Goal: Task Accomplishment & Management: Complete application form

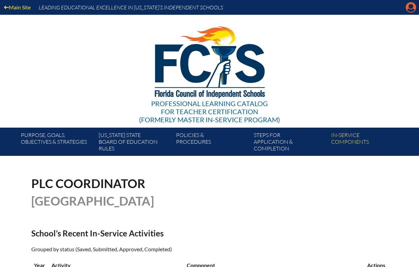
click at [407, 6] on icon at bounding box center [411, 7] width 10 height 10
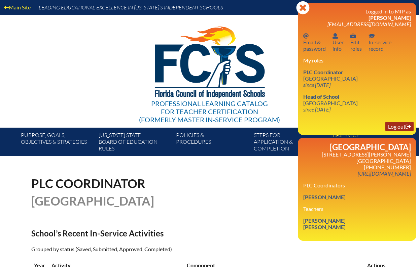
click at [395, 122] on link "Log out Log out" at bounding box center [399, 126] width 28 height 9
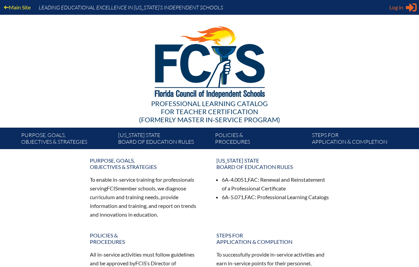
click at [393, 7] on span "Log in" at bounding box center [396, 7] width 14 height 8
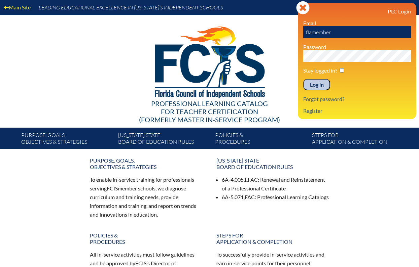
drag, startPoint x: 345, startPoint y: 32, endPoint x: 279, endPoint y: 30, distance: 65.9
click at [279, 30] on div "Main Site Leading Educational Excellence in Florida’s Independent Schools Profe…" at bounding box center [209, 74] width 419 height 149
type input "fcismember"
click at [319, 84] on input "Log in" at bounding box center [316, 84] width 27 height 11
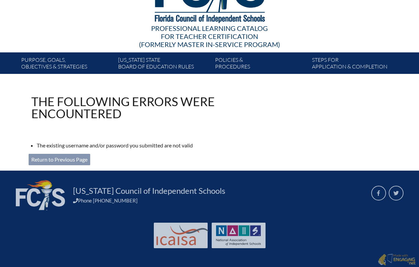
scroll to position [74, 0]
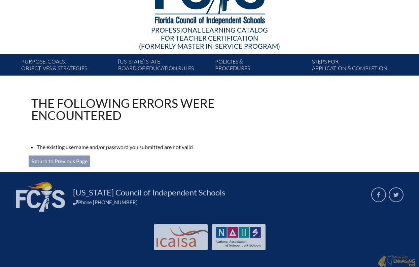
click at [68, 162] on link "Return to Previous Page" at bounding box center [60, 161] width 62 height 11
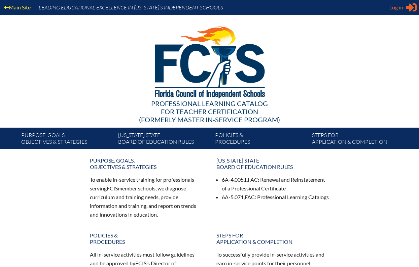
click at [410, 2] on icon "Sign in or register" at bounding box center [411, 7] width 11 height 11
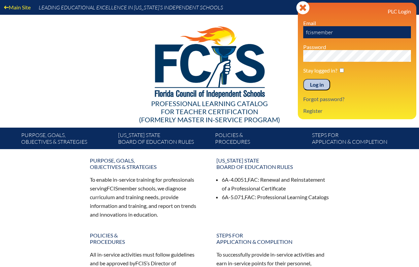
click at [316, 85] on input "Log in" at bounding box center [316, 84] width 27 height 11
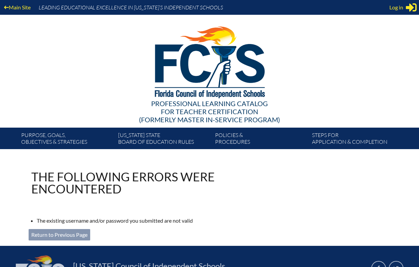
click at [75, 233] on link "Return to Previous Page" at bounding box center [60, 234] width 62 height 11
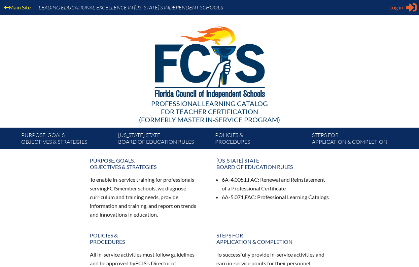
click at [407, 8] on icon at bounding box center [411, 7] width 11 height 8
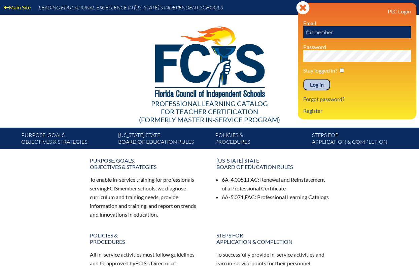
click at [314, 88] on input "Log in" at bounding box center [316, 84] width 27 height 11
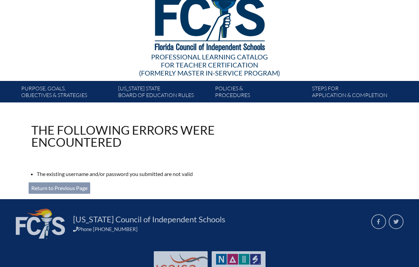
scroll to position [50, 0]
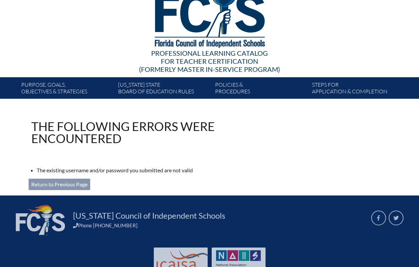
click at [86, 185] on link "Return to Previous Page" at bounding box center [60, 184] width 62 height 11
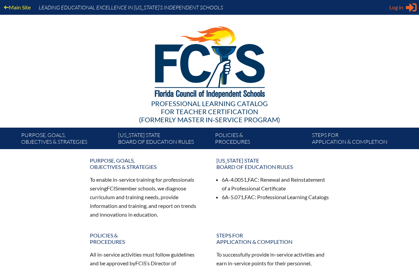
click at [402, 9] on span "Log in" at bounding box center [396, 7] width 14 height 8
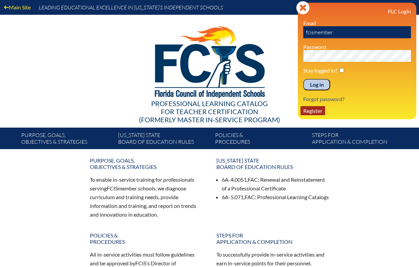
click at [316, 112] on link "Register" at bounding box center [312, 110] width 25 height 9
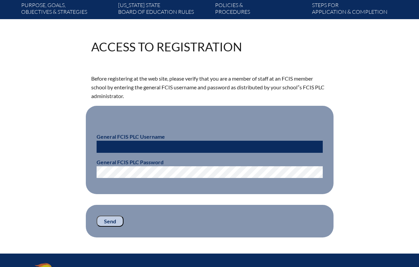
scroll to position [134, 0]
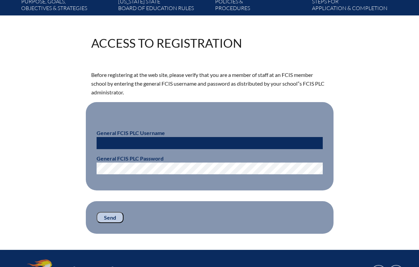
click at [193, 142] on input "text" at bounding box center [210, 143] width 226 height 12
type input "fcismember"
click at [111, 215] on input "Send" at bounding box center [110, 217] width 27 height 11
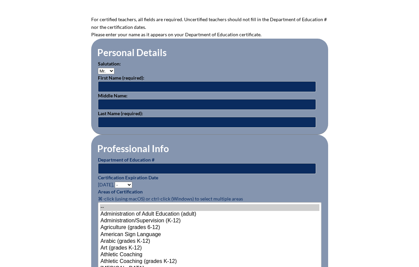
scroll to position [191, 0]
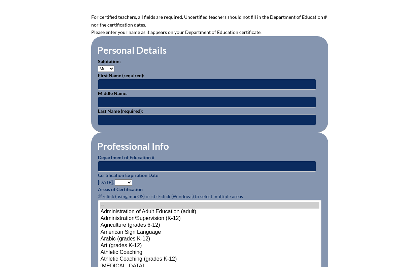
select select "Mrs."
type input "M"
type input "[PERSON_NAME]"
click at [121, 163] on input "text" at bounding box center [207, 166] width 218 height 11
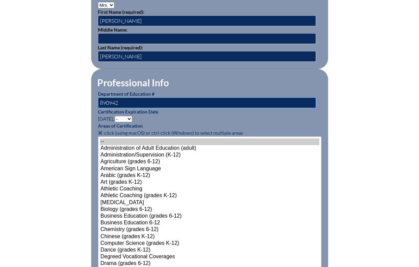
scroll to position [256, 0]
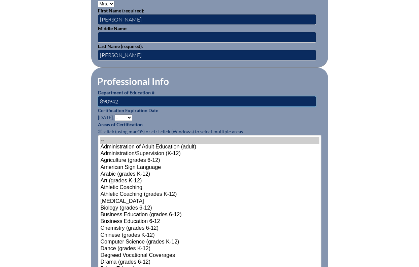
type input "890942"
select select "2026"
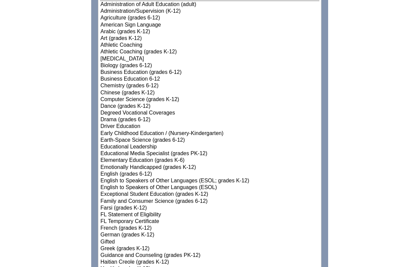
scroll to position [401, 0]
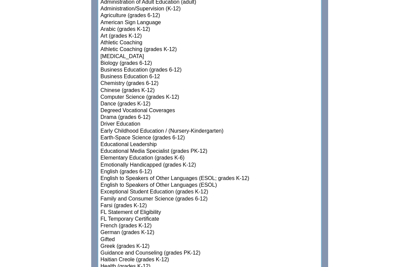
select select"]"] "15174"
click at [162, 189] on option "Exceptional Student Education (grades K-12)" at bounding box center [209, 192] width 219 height 7
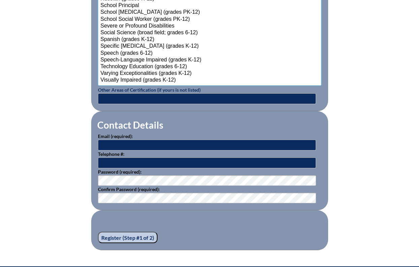
scroll to position [883, 0]
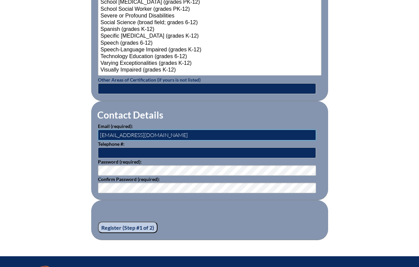
type input "[EMAIL_ADDRESS][DOMAIN_NAME]"
type input "[PHONE_NUMBER]"
click at [221, 148] on input "[PHONE_NUMBER]" at bounding box center [207, 153] width 218 height 11
click at [127, 222] on input "Register (Step #1 of 2)" at bounding box center [128, 227] width 60 height 11
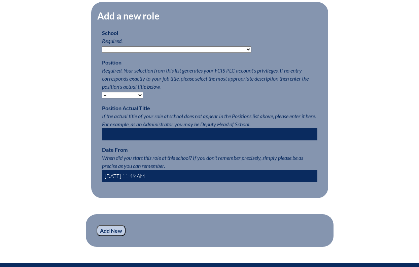
scroll to position [325, 0]
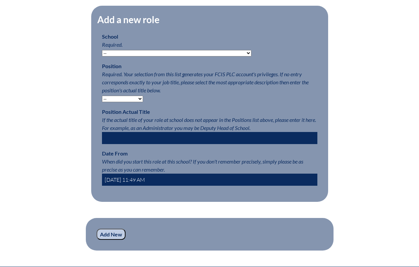
select select "127010"
select select "15563"
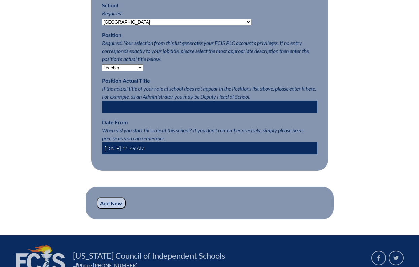
scroll to position [367, 0]
